Goal: Browse casually

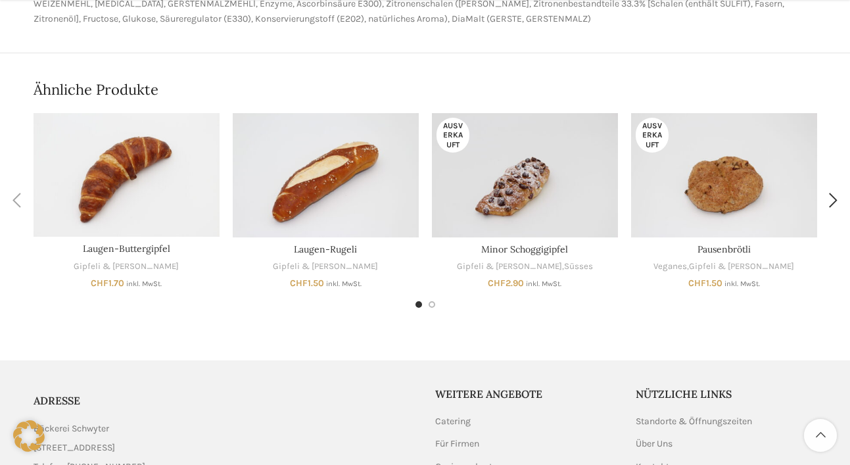
scroll to position [657, 0]
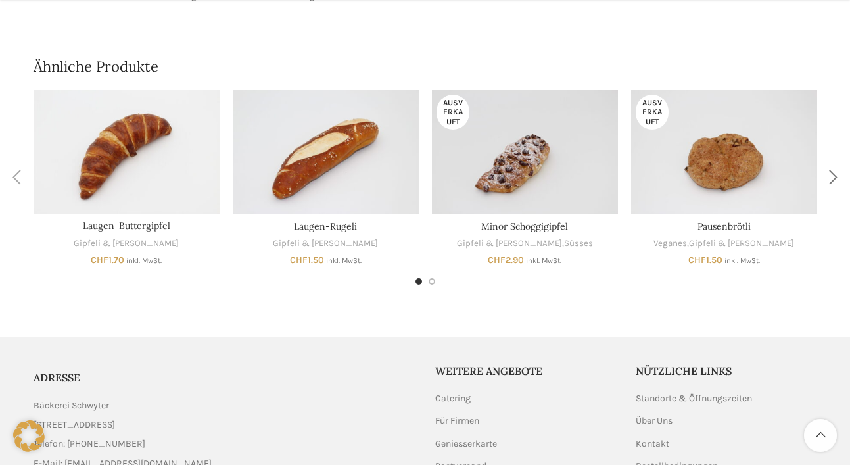
click at [834, 189] on div "Next slide" at bounding box center [833, 177] width 33 height 33
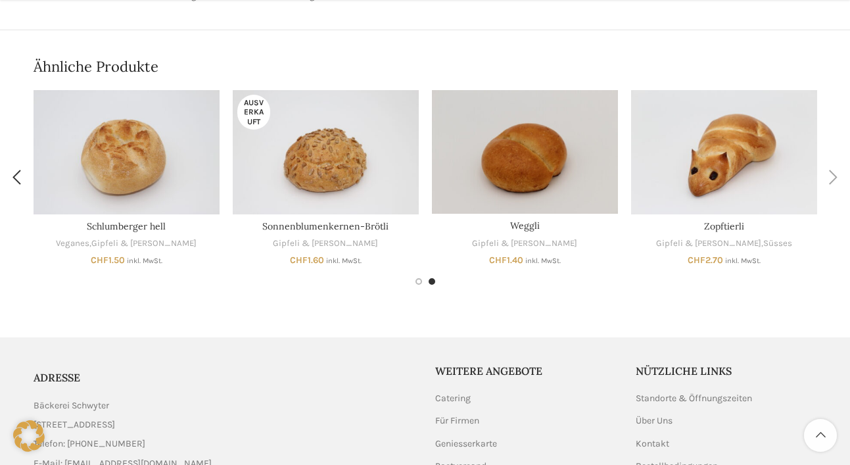
click at [834, 189] on div "Next slide" at bounding box center [833, 177] width 33 height 33
click at [831, 175] on div "Next slide" at bounding box center [833, 177] width 33 height 33
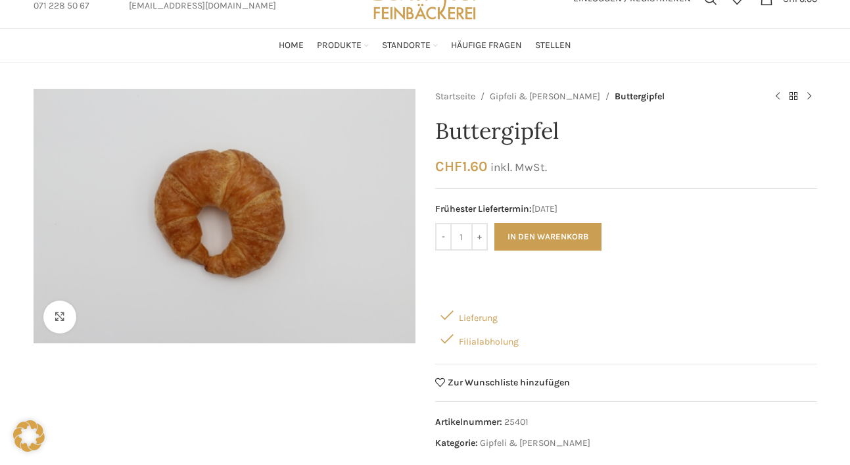
scroll to position [0, 0]
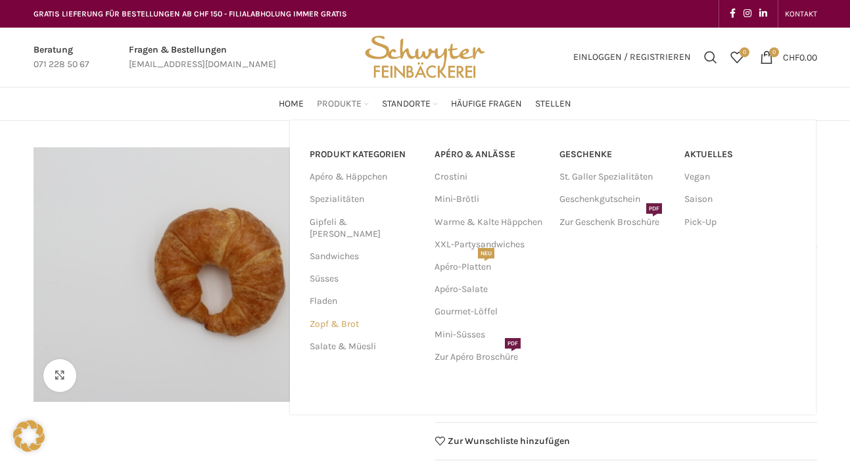
click at [343, 316] on link "Zopf & Brot" at bounding box center [364, 324] width 109 height 22
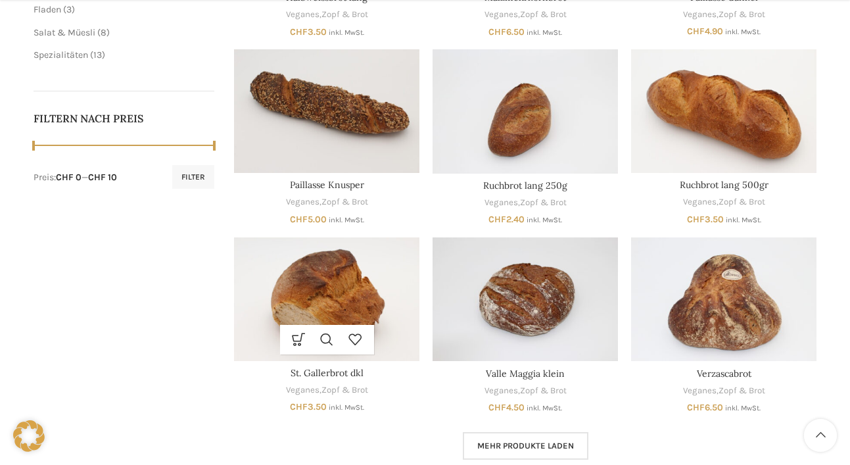
scroll to position [657, 0]
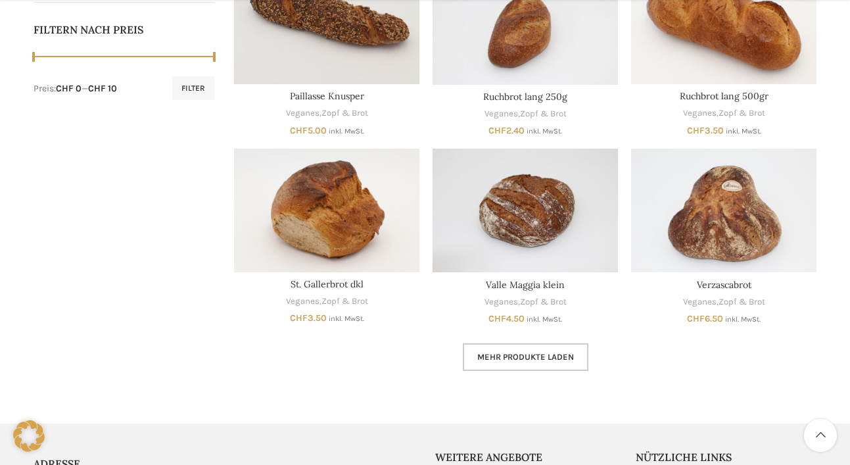
click at [548, 353] on span "Mehr Produkte laden" at bounding box center [525, 357] width 97 height 11
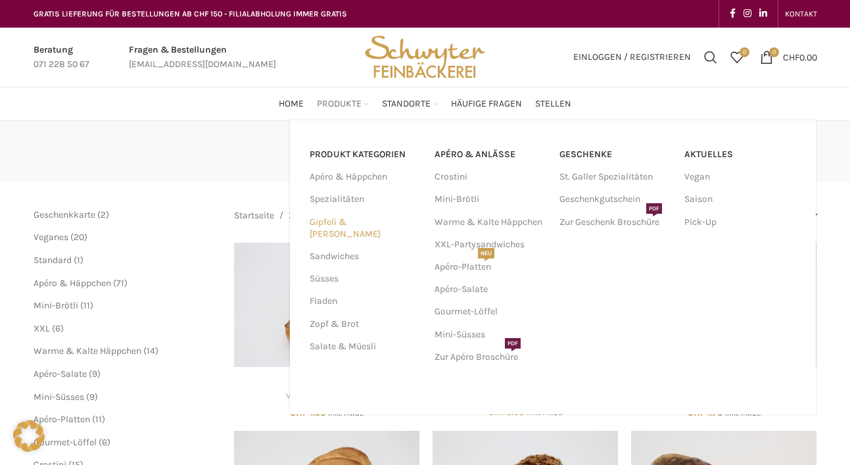
click at [356, 222] on link "Gipfeli & [PERSON_NAME]" at bounding box center [364, 228] width 109 height 34
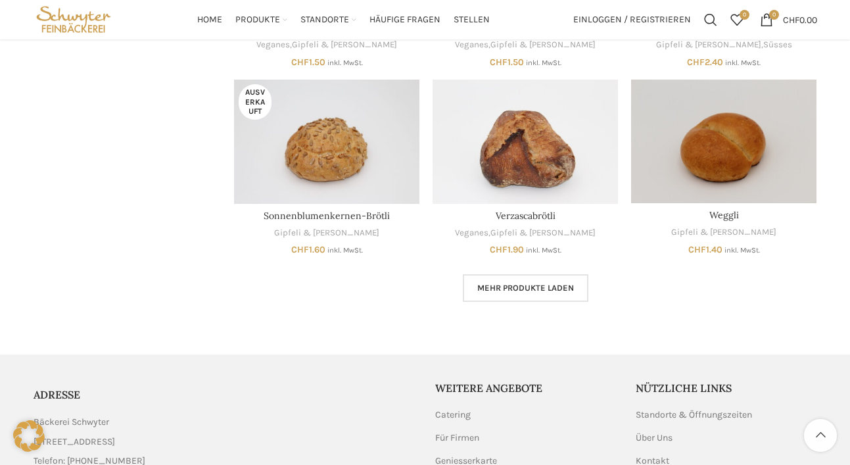
scroll to position [601, 0]
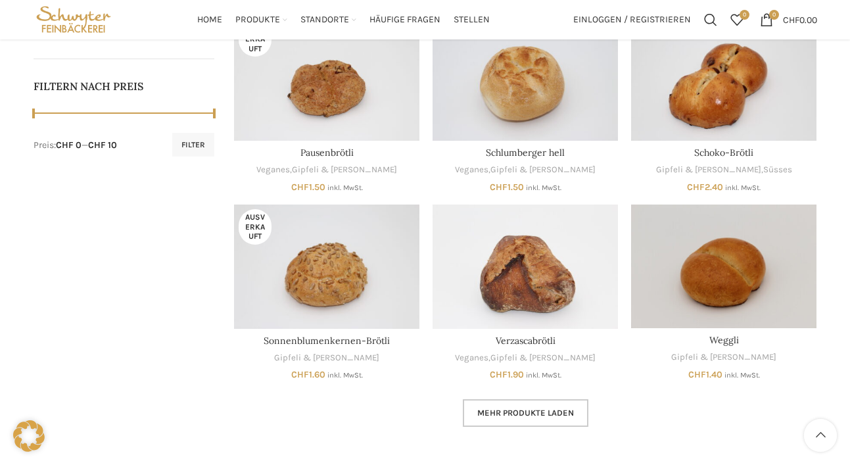
click at [551, 413] on span "Mehr Produkte laden" at bounding box center [525, 413] width 97 height 11
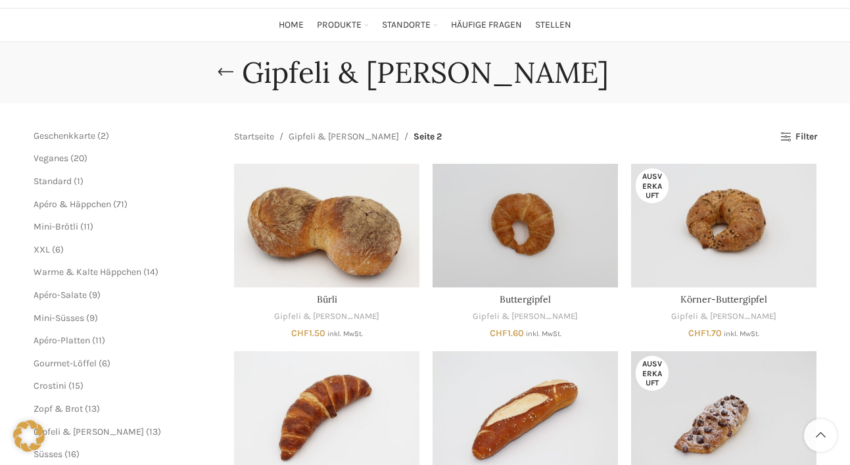
scroll to position [75, 0]
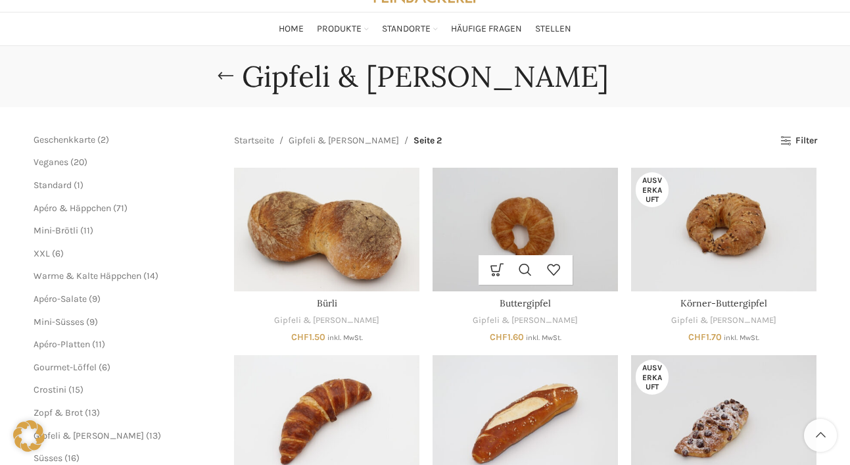
drag, startPoint x: 543, startPoint y: 214, endPoint x: 526, endPoint y: 207, distance: 18.6
click at [526, 207] on img "Buttergipfel" at bounding box center [525, 230] width 185 height 124
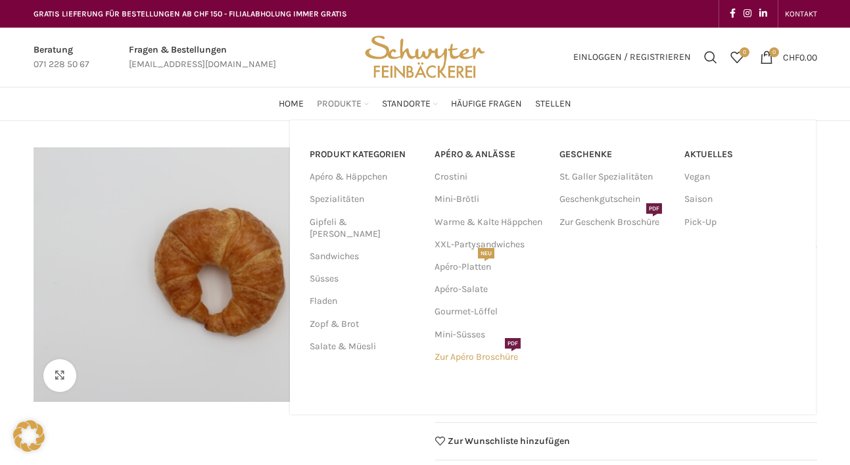
click at [480, 353] on link "Zur Apéro Broschüre PDF" at bounding box center [491, 357] width 112 height 22
